Goal: Task Accomplishment & Management: Complete application form

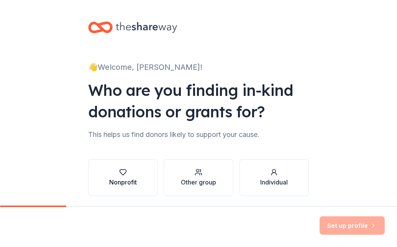
click at [143, 184] on button "Nonprofit" at bounding box center [122, 177] width 69 height 37
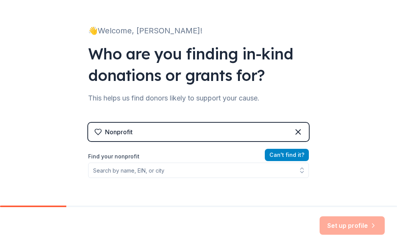
scroll to position [38, 0]
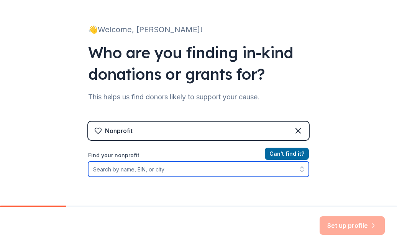
click at [239, 170] on input "Find your nonprofit" at bounding box center [198, 168] width 221 height 15
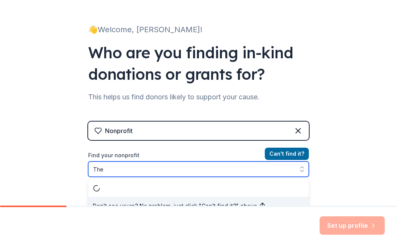
scroll to position [47, 0]
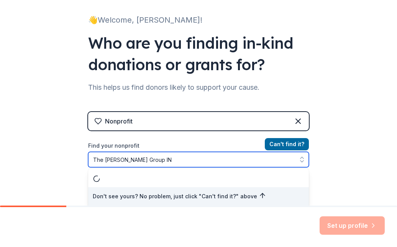
type input "The James Louise Group INC"
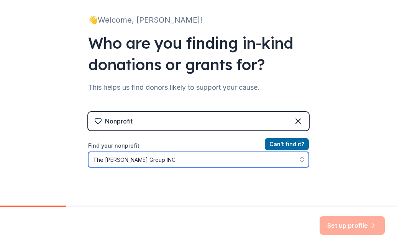
click at [226, 162] on input "The James Louise Group INC" at bounding box center [198, 159] width 221 height 15
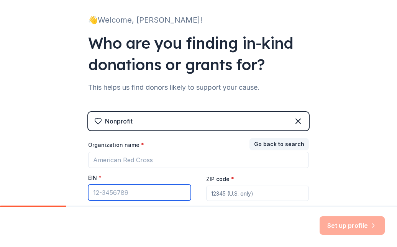
click at [142, 192] on input "EIN *" at bounding box center [139, 192] width 103 height 16
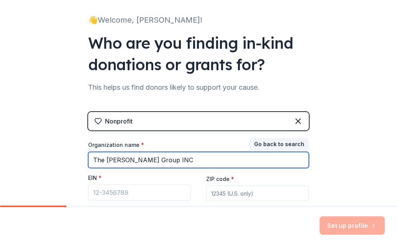
type input "The James Louise Group INC"
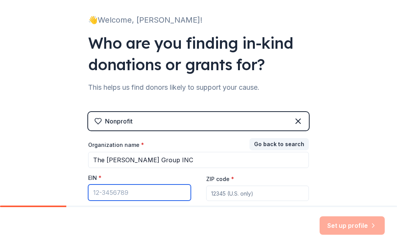
click at [133, 187] on input "EIN *" at bounding box center [139, 192] width 103 height 16
type input "81-2145075"
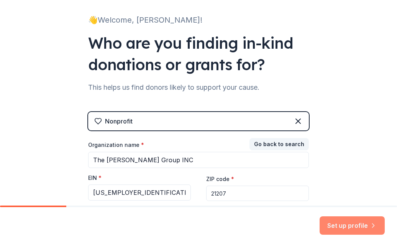
type input "21207"
click at [349, 226] on button "Set up profile" at bounding box center [351, 225] width 65 height 18
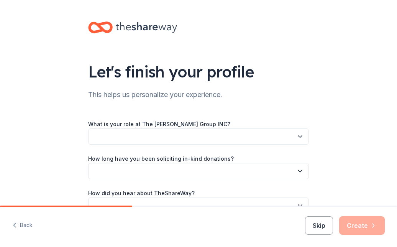
click at [300, 136] on icon "button" at bounding box center [300, 137] width 8 height 8
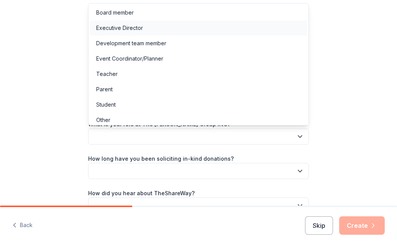
click at [245, 28] on div "Executive Director" at bounding box center [198, 27] width 217 height 15
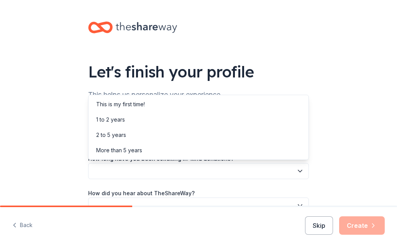
click at [301, 173] on icon "button" at bounding box center [300, 171] width 8 height 8
click at [175, 101] on div "This is my first time!" at bounding box center [198, 104] width 217 height 15
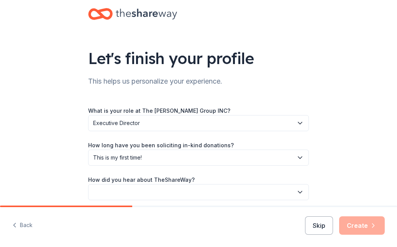
scroll to position [18, 0]
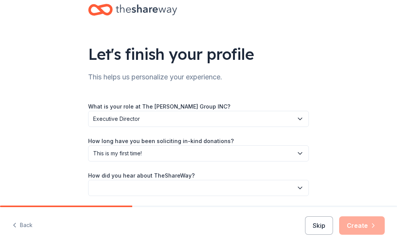
click at [301, 118] on icon "button" at bounding box center [300, 119] width 8 height 8
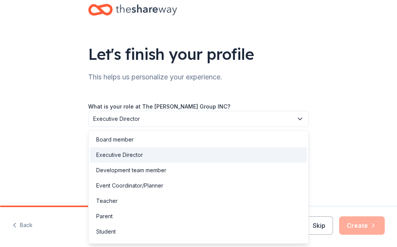
click at [320, 88] on div "Let's finish your profile This helps us personalize your experience. What is yo…" at bounding box center [198, 107] width 245 height 250
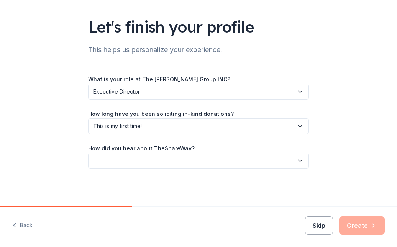
scroll to position [0, 0]
click at [301, 160] on icon "button" at bounding box center [300, 161] width 8 height 8
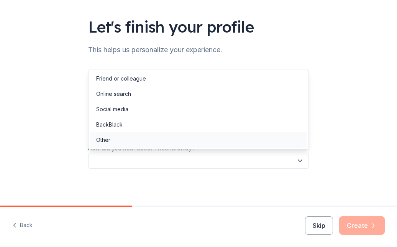
click at [283, 143] on div "Other" at bounding box center [198, 139] width 217 height 15
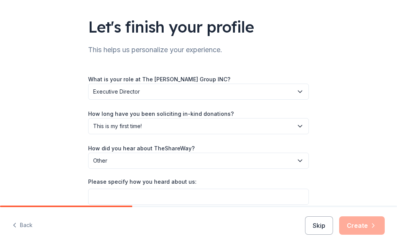
click at [299, 161] on icon "button" at bounding box center [300, 161] width 4 height 2
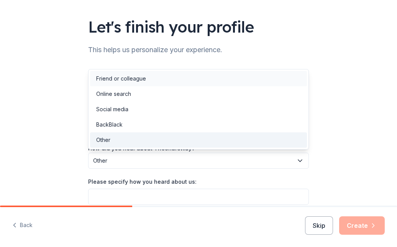
click at [243, 82] on div "Friend or colleague" at bounding box center [198, 78] width 217 height 15
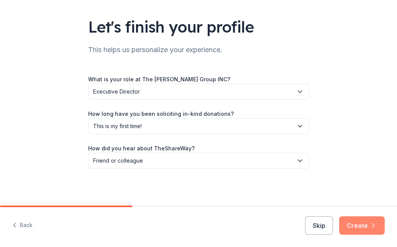
click at [363, 223] on button "Create" at bounding box center [362, 225] width 46 height 18
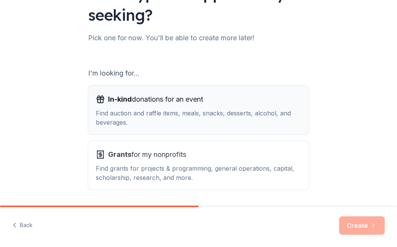
scroll to position [79, 0]
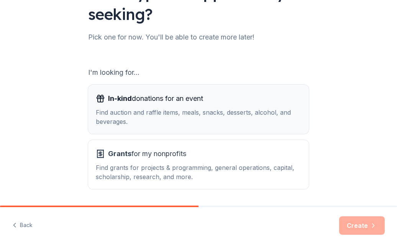
click at [302, 123] on button "In-kind donations for an event Find auction and raffle items, meals, snacks, de…" at bounding box center [198, 109] width 221 height 49
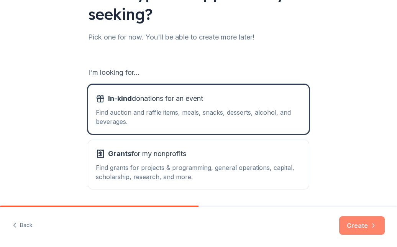
click at [361, 225] on button "Create" at bounding box center [362, 225] width 46 height 18
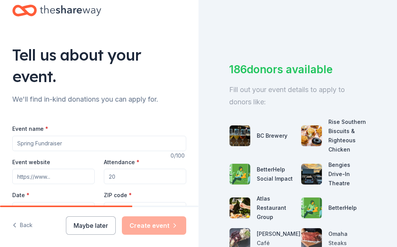
scroll to position [17, 0]
type input "Women Praying"
click at [60, 175] on input "Event website" at bounding box center [53, 175] width 82 height 15
click at [54, 177] on input "Event website" at bounding box center [53, 175] width 82 height 15
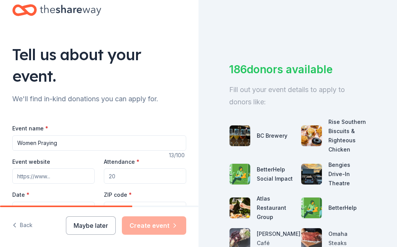
click at [54, 177] on input "Event website" at bounding box center [53, 175] width 82 height 15
click at [55, 176] on input "Event website" at bounding box center [53, 175] width 82 height 15
click at [121, 177] on input "Attendance *" at bounding box center [145, 175] width 82 height 15
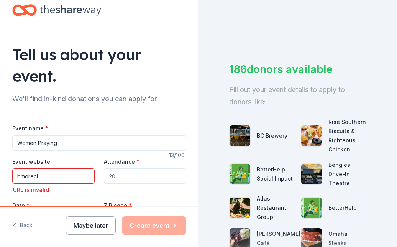
click at [43, 176] on input "bmorecl" at bounding box center [53, 175] width 82 height 15
type input "b"
click at [53, 177] on input "Event website" at bounding box center [53, 175] width 82 height 15
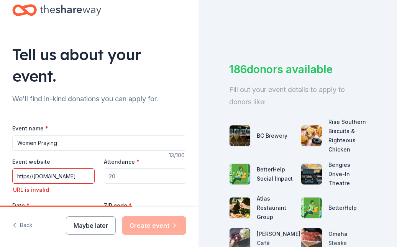
type input "https//www.bmorecl.com"
click at [117, 175] on input "Attendance *" at bounding box center [145, 175] width 82 height 15
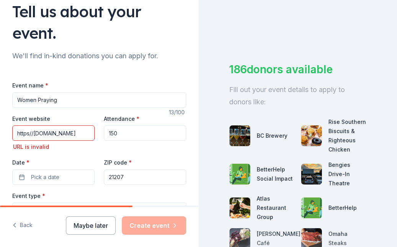
scroll to position [61, 0]
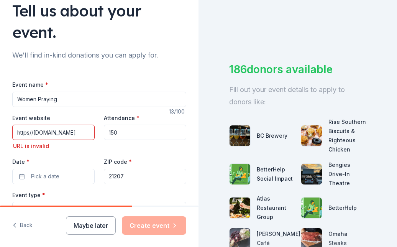
type input "150"
click at [34, 131] on input "https//www.bmorecl.com" at bounding box center [53, 131] width 82 height 15
type input "www.bmorecl.com"
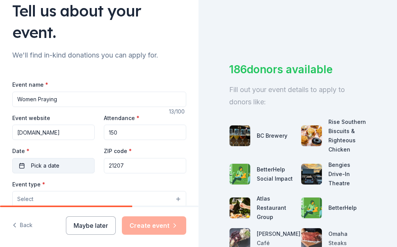
click at [23, 166] on button "Pick a date" at bounding box center [53, 165] width 82 height 15
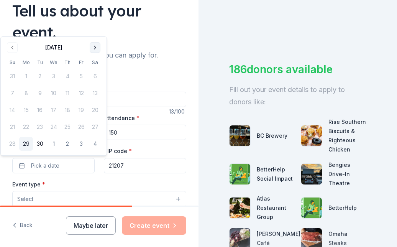
click at [97, 46] on button "Go to next month" at bounding box center [95, 47] width 11 height 11
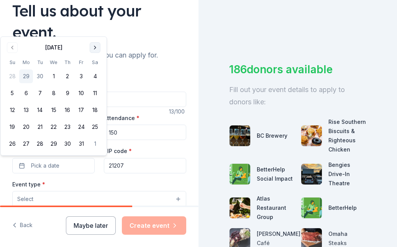
click at [97, 46] on button "Go to next month" at bounding box center [95, 47] width 11 height 11
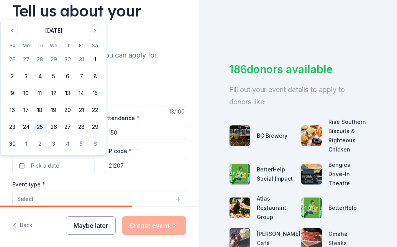
click at [38, 127] on button "25" at bounding box center [40, 127] width 14 height 14
click at [13, 30] on button "Go to previous month" at bounding box center [12, 30] width 11 height 11
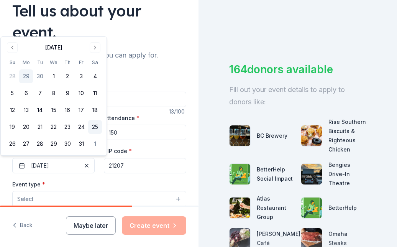
click at [95, 126] on button "25" at bounding box center [95, 127] width 14 height 14
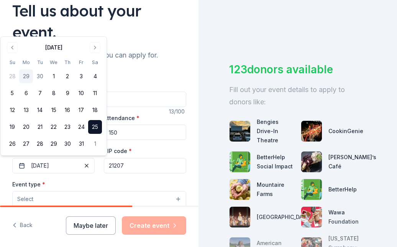
click at [135, 182] on div "Event type * Select" at bounding box center [99, 193] width 174 height 28
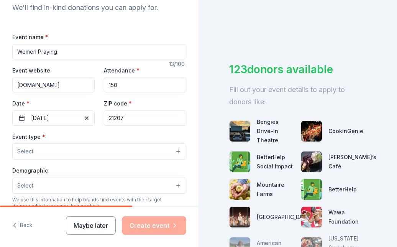
scroll to position [109, 0]
click at [176, 151] on button "Select" at bounding box center [99, 151] width 174 height 16
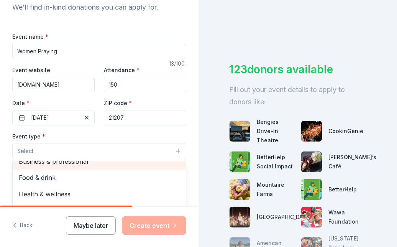
scroll to position [25, 0]
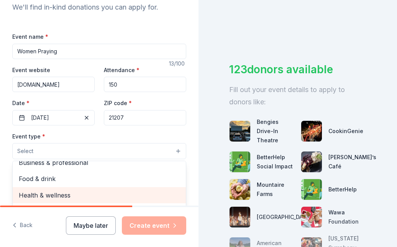
click at [121, 192] on span "Health & wellness" at bounding box center [99, 195] width 161 height 10
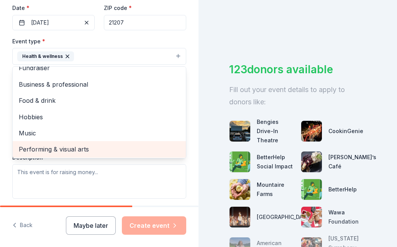
scroll to position [204, 0]
click at [134, 176] on div "Event type * Health & wellness Fundraiser Business & professional Food & drink …" at bounding box center [99, 117] width 174 height 162
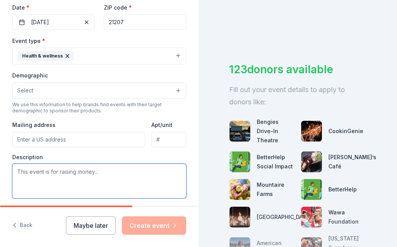
click at [111, 168] on textarea at bounding box center [99, 181] width 174 height 34
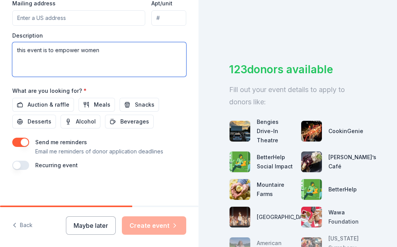
scroll to position [325, 0]
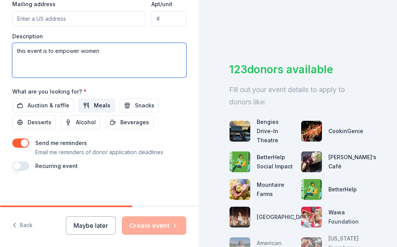
type textarea "this event is to empower women"
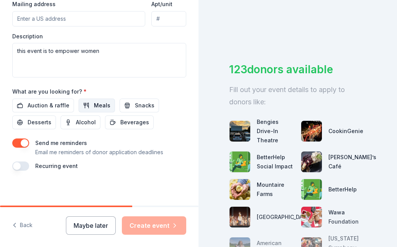
click at [86, 105] on button "Meals" at bounding box center [97, 105] width 36 height 14
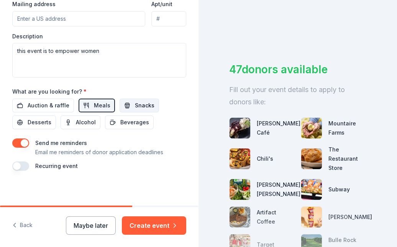
click at [126, 109] on button "Snacks" at bounding box center [138, 105] width 39 height 14
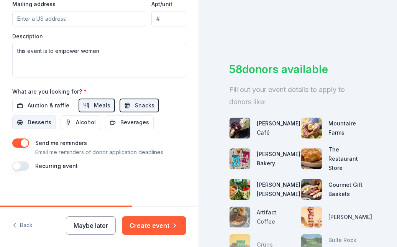
click at [48, 123] on span "Desserts" at bounding box center [40, 122] width 24 height 9
click at [141, 122] on span "Beverages" at bounding box center [134, 122] width 29 height 9
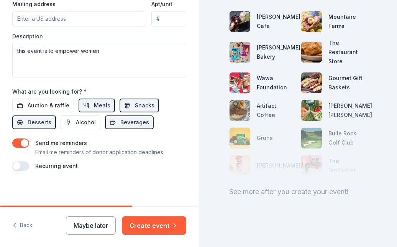
scroll to position [0, 0]
click at [160, 223] on button "Create event" at bounding box center [154, 225] width 64 height 18
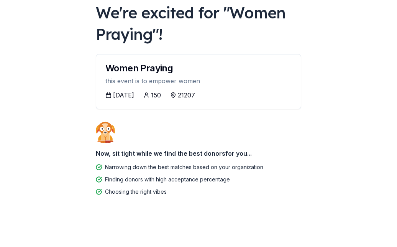
scroll to position [46, 0]
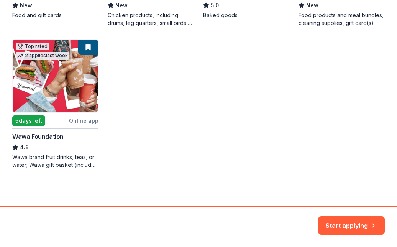
scroll to position [259, 0]
click at [335, 220] on button "Start applying" at bounding box center [351, 221] width 67 height 18
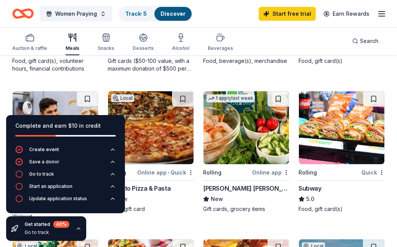
scroll to position [351, 0]
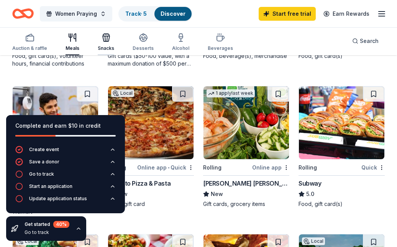
click at [103, 47] on div "Snacks" at bounding box center [106, 48] width 16 height 6
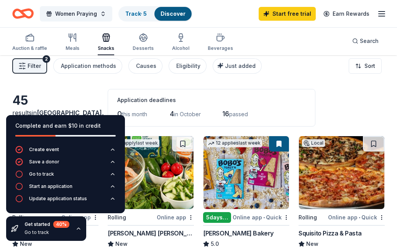
scroll to position [8, 0]
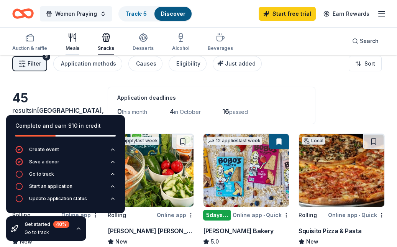
click at [69, 44] on div "Meals" at bounding box center [72, 42] width 14 height 18
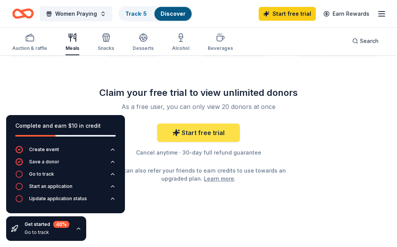
scroll to position [941, 0]
click at [176, 136] on icon at bounding box center [176, 133] width 8 height 8
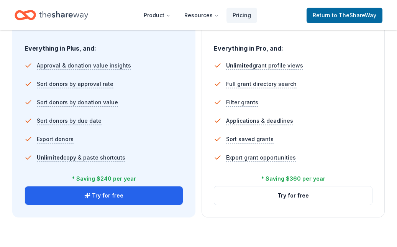
scroll to position [522, 0]
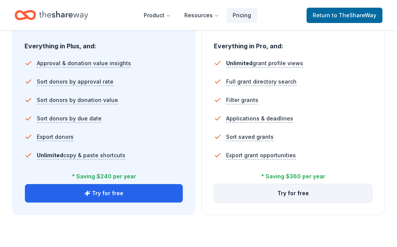
click at [286, 196] on button "Try for free" at bounding box center [293, 193] width 158 height 18
click at [285, 195] on button "Try for free" at bounding box center [293, 193] width 158 height 18
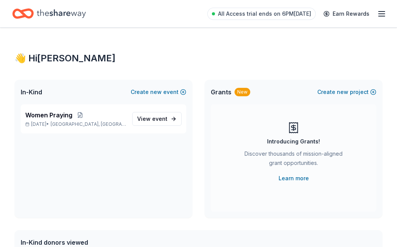
click at [379, 11] on line "button" at bounding box center [381, 11] width 6 height 0
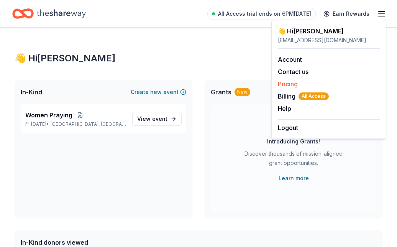
click at [290, 85] on link "Pricing" at bounding box center [288, 84] width 20 height 8
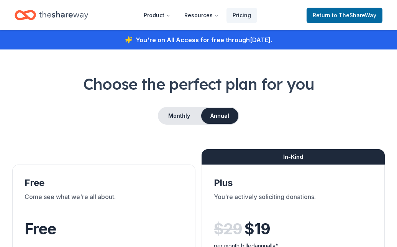
click at [286, 83] on h1 "Choose the perfect plan for you" at bounding box center [198, 83] width 372 height 21
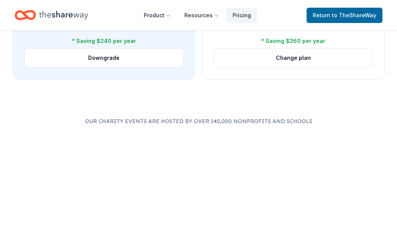
scroll to position [648, 0]
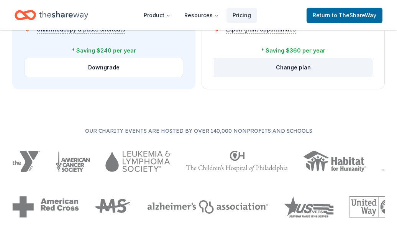
click at [281, 68] on button "Change plan" at bounding box center [293, 67] width 158 height 18
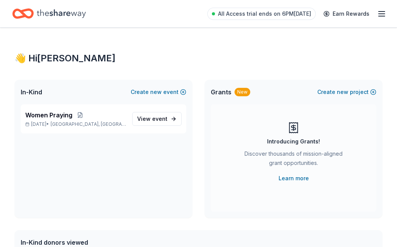
click at [380, 14] on icon "button" at bounding box center [381, 13] width 9 height 9
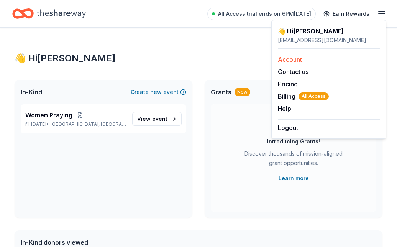
click at [302, 58] on link "Account" at bounding box center [290, 60] width 24 height 8
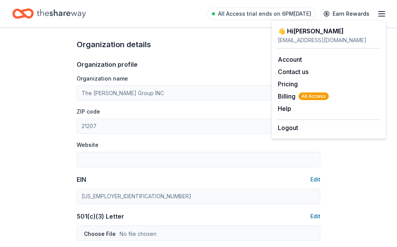
scroll to position [236, 0]
click at [318, 214] on button "Edit" at bounding box center [315, 215] width 10 height 9
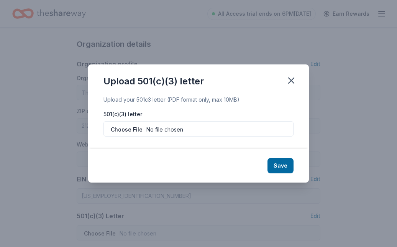
click at [183, 130] on input "file" at bounding box center [198, 128] width 190 height 15
click at [292, 77] on icon "button" at bounding box center [291, 80] width 11 height 11
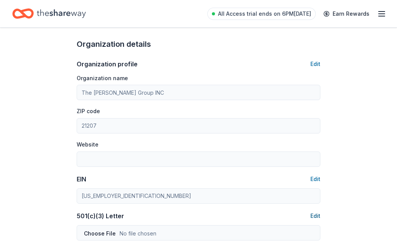
click at [316, 214] on button "Edit" at bounding box center [315, 215] width 10 height 9
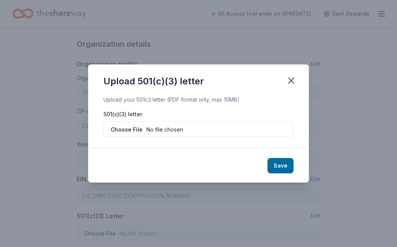
click at [114, 100] on div "Upload your 501c3 letter (PDF format only, max 10MB)" at bounding box center [198, 99] width 190 height 9
click at [109, 101] on div "Upload your 501c3 letter (PDF format only, max 10MB)" at bounding box center [198, 99] width 190 height 9
click at [112, 99] on div "Upload your 501c3 letter (PDF format only, max 10MB)" at bounding box center [198, 99] width 190 height 9
click at [138, 128] on input "file" at bounding box center [198, 128] width 190 height 15
click at [294, 83] on icon "button" at bounding box center [290, 80] width 5 height 5
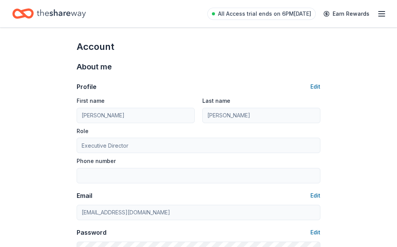
scroll to position [3, 0]
click at [18, 15] on icon "Home" at bounding box center [22, 14] width 21 height 18
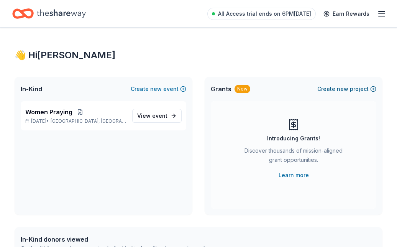
click at [352, 90] on button "Create new project" at bounding box center [346, 88] width 59 height 9
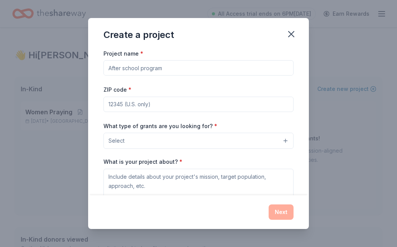
click at [183, 67] on input "Project name *" at bounding box center [198, 67] width 190 height 15
type input "Women Praying"
click at [157, 105] on input "ZIP code *" at bounding box center [198, 104] width 190 height 15
type input "21207"
click at [285, 141] on button "Select" at bounding box center [198, 141] width 190 height 16
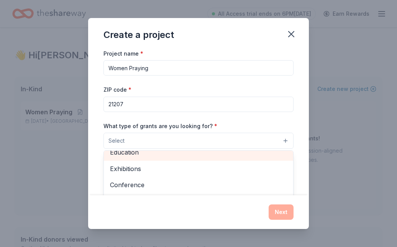
scroll to position [89, 0]
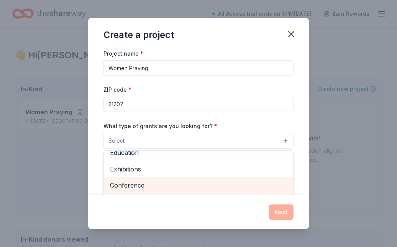
click at [240, 185] on span "Conference" at bounding box center [198, 185] width 177 height 10
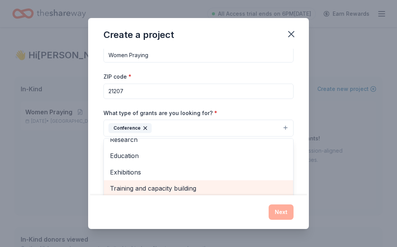
scroll to position [73, 0]
click at [199, 188] on span "Training and capacity building" at bounding box center [198, 189] width 177 height 10
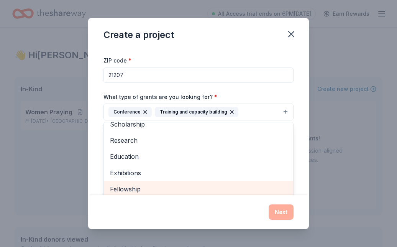
click at [227, 192] on span "Fellowship" at bounding box center [198, 189] width 177 height 10
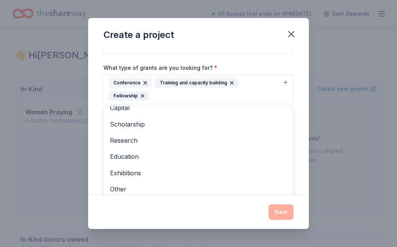
click at [280, 213] on div "Create a project Project name * Women Praying ZIP code * 21207 What type of gra…" at bounding box center [198, 123] width 221 height 211
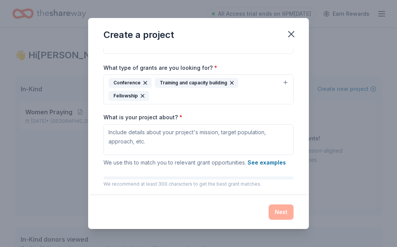
click at [222, 216] on div "Next" at bounding box center [198, 211] width 190 height 15
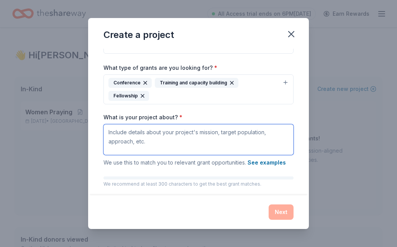
click at [206, 136] on textarea "What is your project about? *" at bounding box center [198, 139] width 190 height 31
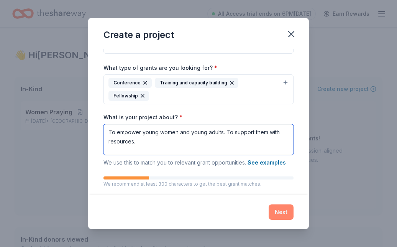
type textarea "To empower young women and young adults. To support them with resources."
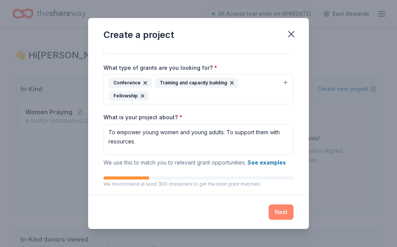
click at [280, 208] on button "Next" at bounding box center [280, 211] width 25 height 15
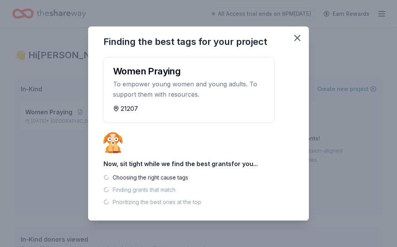
scroll to position [0, 0]
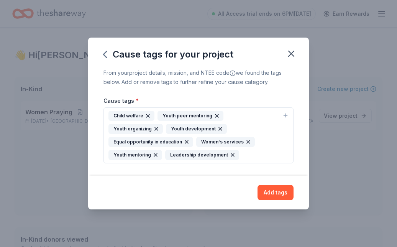
click at [205, 117] on div "Youth peer mentoring" at bounding box center [190, 116] width 66 height 10
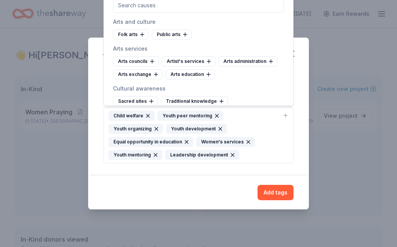
click at [165, 154] on div "Leadership development" at bounding box center [202, 155] width 74 height 10
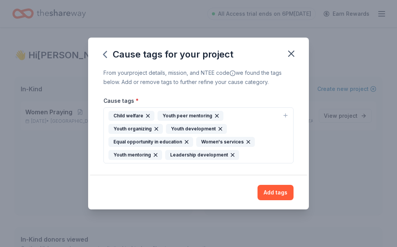
click at [182, 114] on div "Youth peer mentoring" at bounding box center [190, 116] width 66 height 10
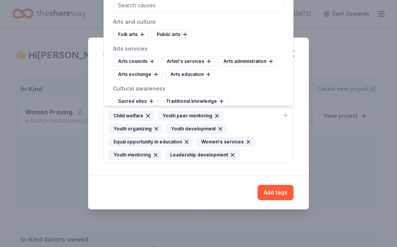
click at [149, 5] on input "text" at bounding box center [198, 4] width 171 height 15
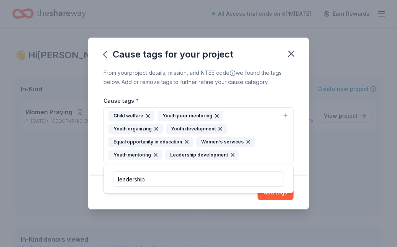
type input "leadership"
click at [186, 205] on div "Add tags" at bounding box center [198, 192] width 221 height 34
click at [190, 139] on icon "button" at bounding box center [186, 142] width 6 height 6
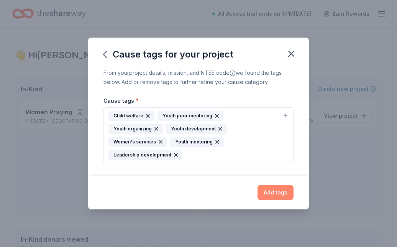
click at [271, 188] on button "Add tags" at bounding box center [275, 192] width 36 height 15
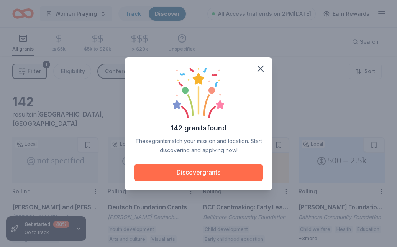
click at [228, 173] on button "Discover grants" at bounding box center [198, 172] width 129 height 17
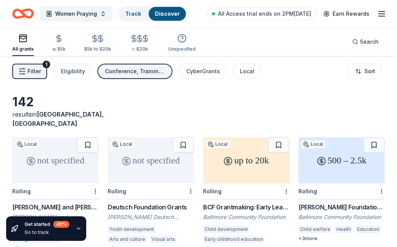
click at [30, 17] on icon "Home" at bounding box center [27, 14] width 12 height 8
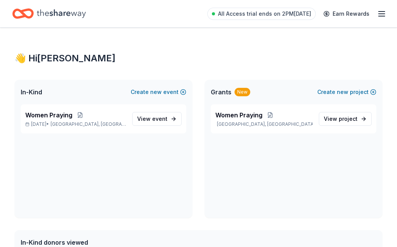
click at [28, 13] on icon "Home" at bounding box center [22, 14] width 21 height 18
click at [379, 14] on line "button" at bounding box center [381, 14] width 6 height 0
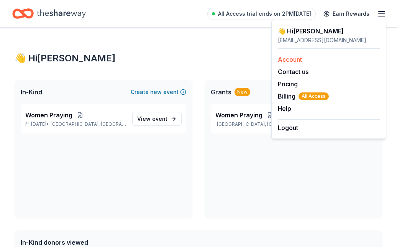
click at [299, 59] on link "Account" at bounding box center [290, 60] width 24 height 8
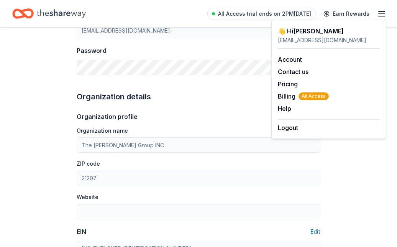
scroll to position [185, 0]
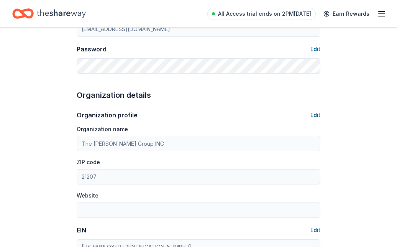
click at [319, 115] on button "Edit" at bounding box center [315, 114] width 10 height 9
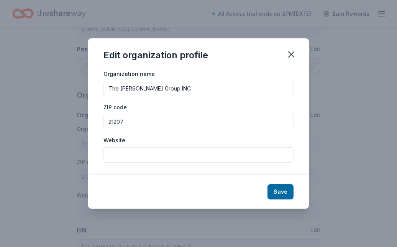
click at [166, 155] on input "Website" at bounding box center [198, 154] width 190 height 15
type input "www.bmorecl.com"
click at [273, 189] on button "Save" at bounding box center [280, 191] width 26 height 15
type input "www.bmorecl.com"
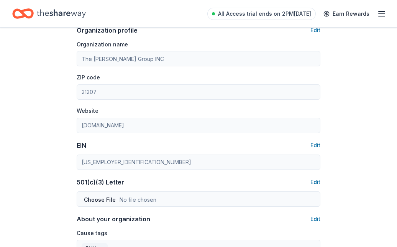
scroll to position [270, 0]
click at [313, 180] on button "Edit" at bounding box center [315, 181] width 10 height 9
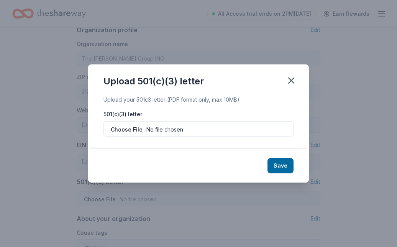
click at [126, 128] on input "file" at bounding box center [198, 128] width 190 height 15
click at [149, 128] on input "file" at bounding box center [198, 128] width 190 height 15
type input "C:\fakepath\The James Louise Group EIN Letter.pdf"
click at [281, 167] on button "Save" at bounding box center [280, 165] width 26 height 15
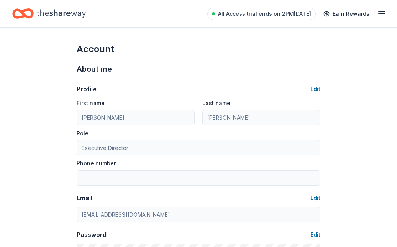
scroll to position [0, 0]
click at [379, 13] on icon "button" at bounding box center [381, 13] width 9 height 9
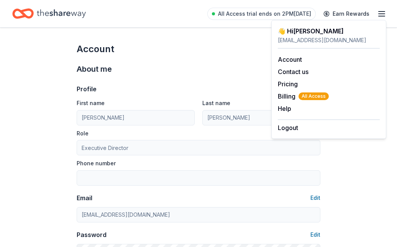
click at [26, 15] on icon "Home" at bounding box center [22, 14] width 21 height 18
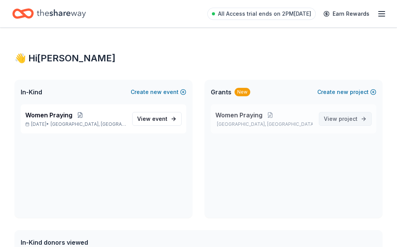
click at [347, 118] on span "project" at bounding box center [348, 118] width 19 height 7
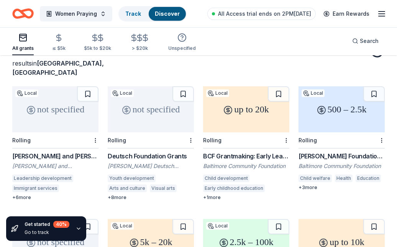
scroll to position [52, 0]
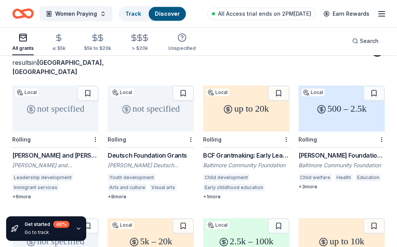
click at [65, 151] on div "Aaron Straus and Lillie Straus Foundation Grant" at bounding box center [55, 155] width 86 height 9
click at [138, 151] on div "Deutsch Foundation Grants" at bounding box center [151, 155] width 86 height 9
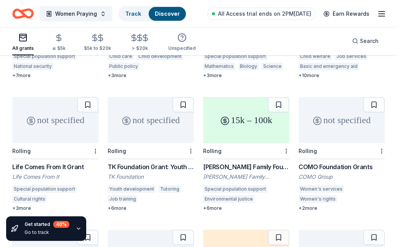
scroll to position [438, 0]
click at [334, 162] on div "COMO Foundation Grants" at bounding box center [341, 166] width 86 height 9
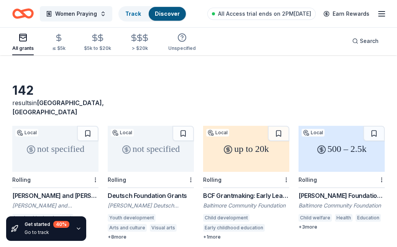
scroll to position [13, 0]
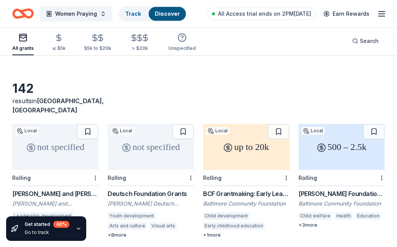
click at [331, 189] on div "Baker-King Foundation Fund" at bounding box center [341, 193] width 86 height 9
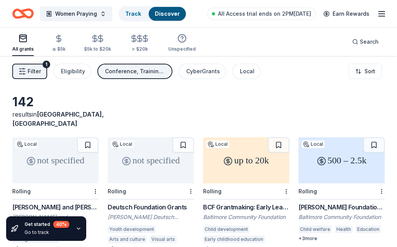
scroll to position [0, 0]
click at [57, 46] on div "≤ $5k" at bounding box center [58, 43] width 13 height 18
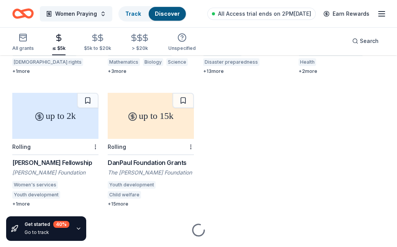
scroll to position [310, 0]
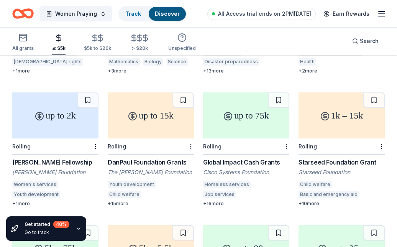
click at [64, 157] on div "Eva Gunther Fellowship" at bounding box center [55, 161] width 86 height 9
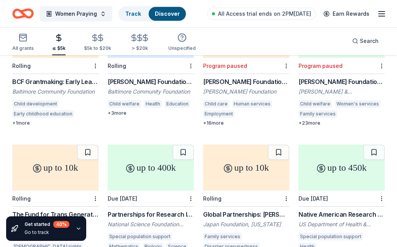
scroll to position [100, 0]
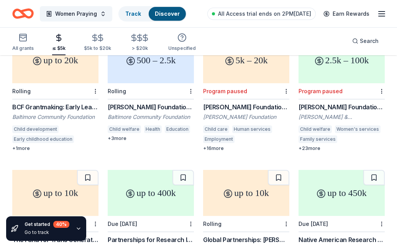
click at [25, 11] on icon "Home" at bounding box center [27, 14] width 12 height 8
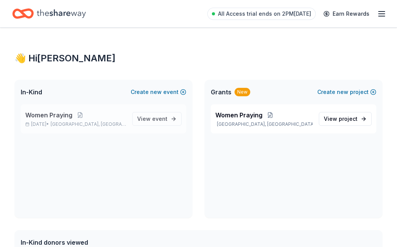
click at [49, 118] on span "Women Praying" at bounding box center [48, 114] width 47 height 9
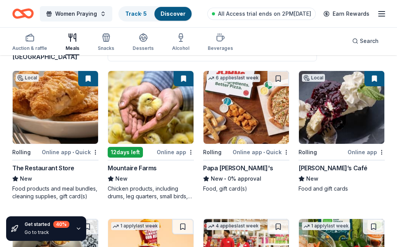
scroll to position [72, 0]
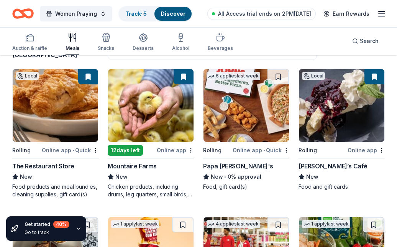
click at [77, 149] on div "Online app • Quick" at bounding box center [70, 150] width 57 height 10
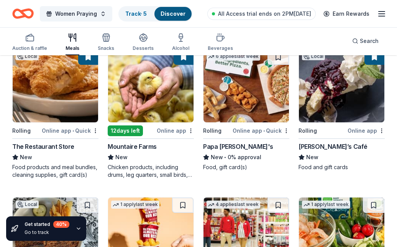
scroll to position [89, 0]
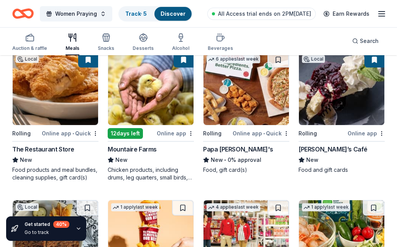
click at [241, 111] on img at bounding box center [245, 88] width 85 height 73
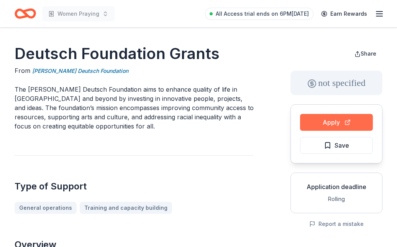
click at [331, 126] on button "Apply" at bounding box center [336, 122] width 73 height 17
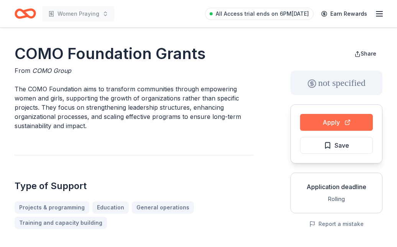
click at [315, 123] on button "Apply" at bounding box center [336, 122] width 73 height 17
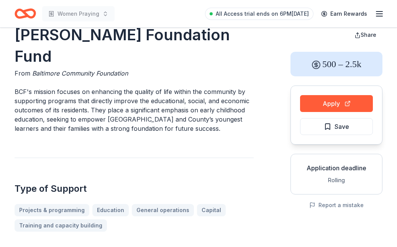
scroll to position [20, 0]
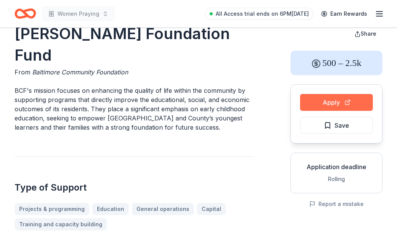
click at [331, 100] on button "Apply" at bounding box center [336, 102] width 73 height 17
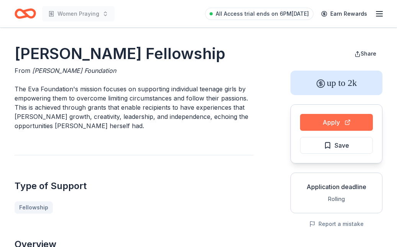
click at [319, 121] on button "Apply" at bounding box center [336, 122] width 73 height 17
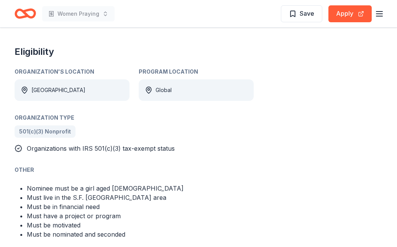
scroll to position [368, 0]
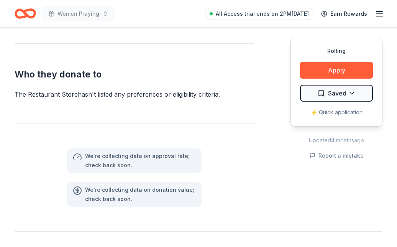
scroll to position [425, 0]
click at [308, 74] on button "Apply" at bounding box center [336, 70] width 73 height 17
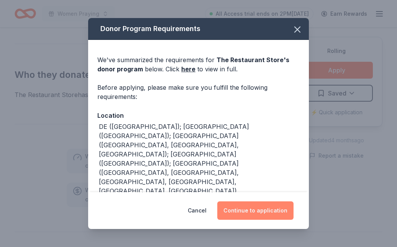
click at [249, 208] on button "Continue to application" at bounding box center [255, 210] width 76 height 18
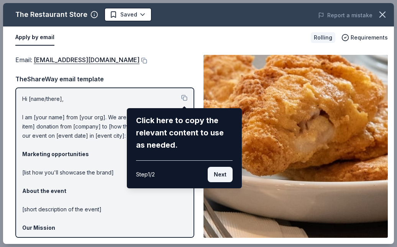
click at [226, 175] on button "Next" at bounding box center [220, 174] width 25 height 15
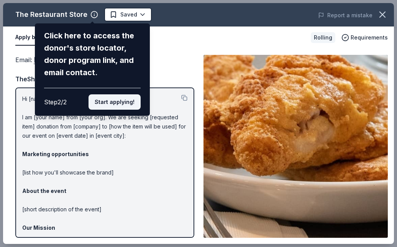
click at [119, 94] on button "Start applying!" at bounding box center [114, 101] width 52 height 15
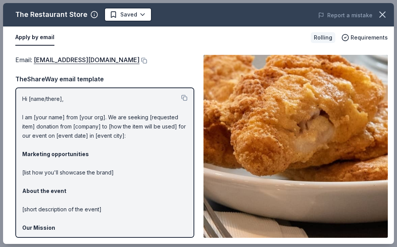
click at [48, 36] on button "Apply by email" at bounding box center [34, 37] width 39 height 16
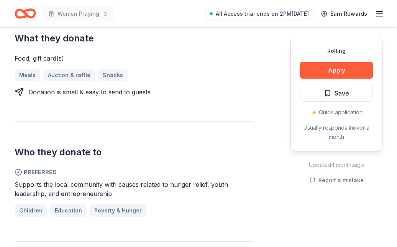
scroll to position [322, 0]
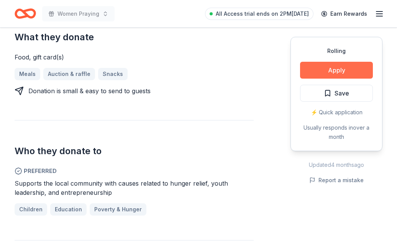
click at [314, 67] on button "Apply" at bounding box center [336, 70] width 73 height 17
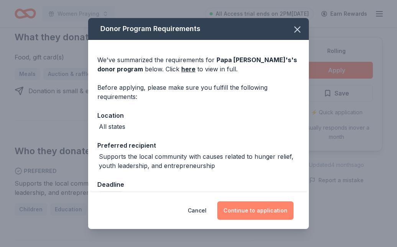
click at [237, 214] on button "Continue to application" at bounding box center [255, 210] width 76 height 18
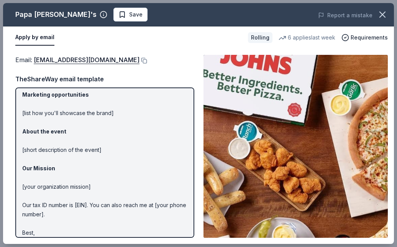
scroll to position [59, 0]
